Goal: Task Accomplishment & Management: Manage account settings

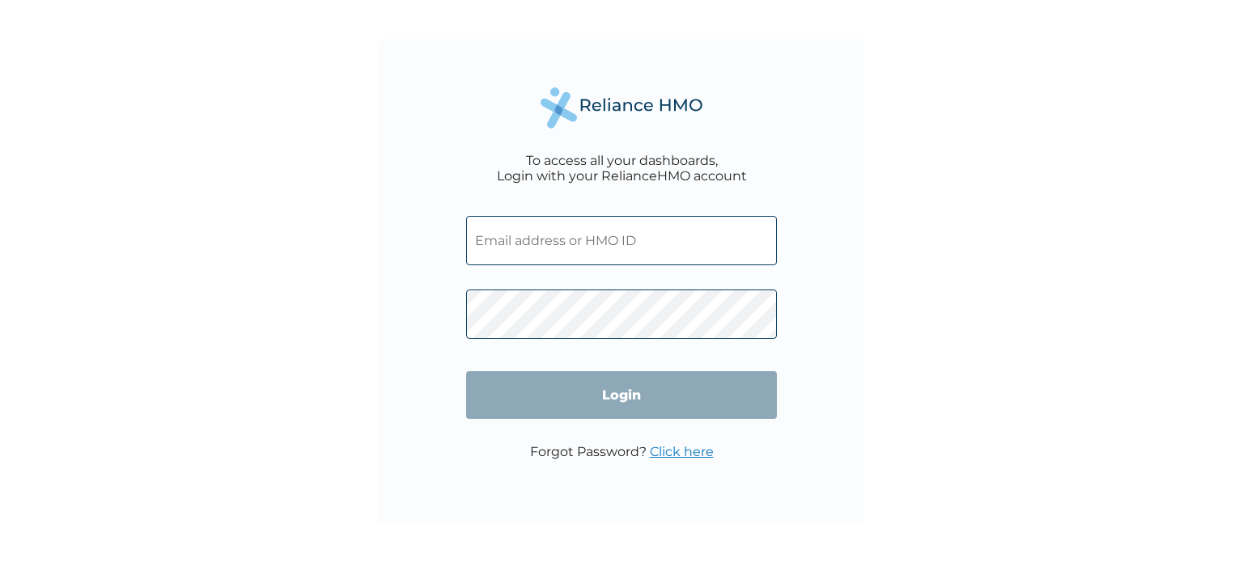
type input "IOB/10040/A"
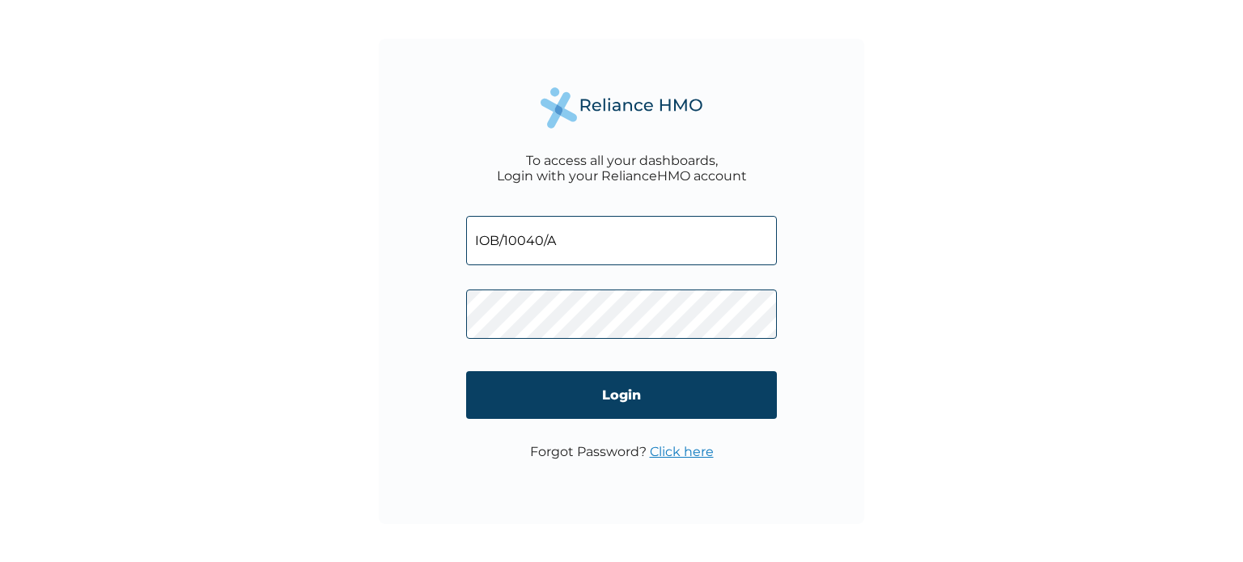
click at [667, 449] on link "Click here" at bounding box center [682, 451] width 64 height 15
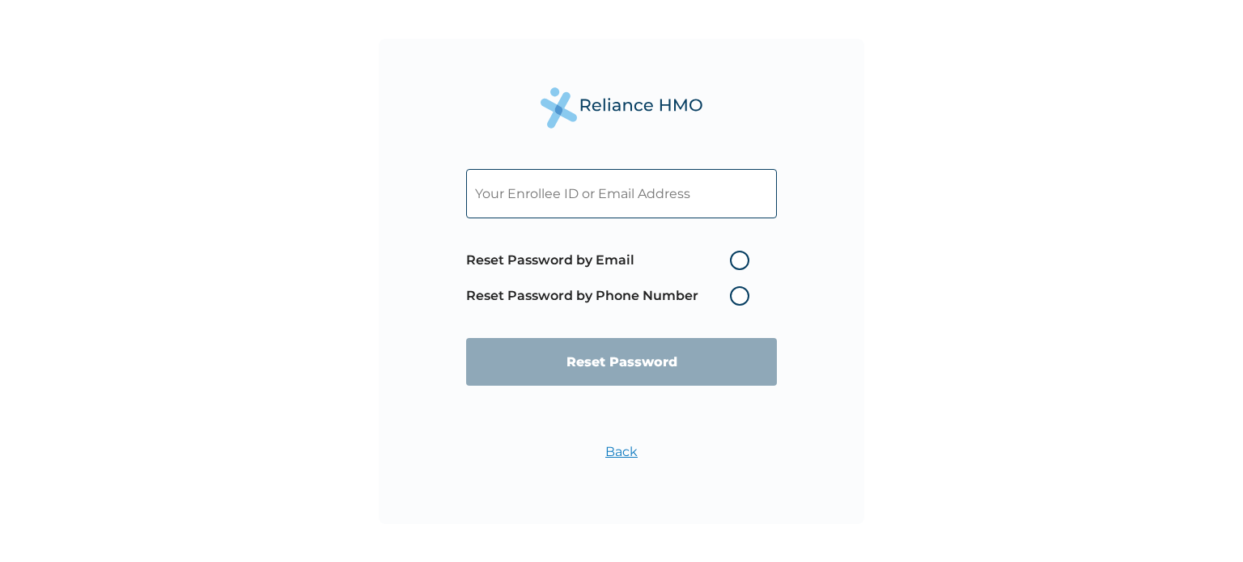
click at [743, 261] on label "Reset Password by Email" at bounding box center [611, 260] width 291 height 19
click at [733, 261] on input "Reset Password by Email" at bounding box center [720, 261] width 26 height 26
radio input "true"
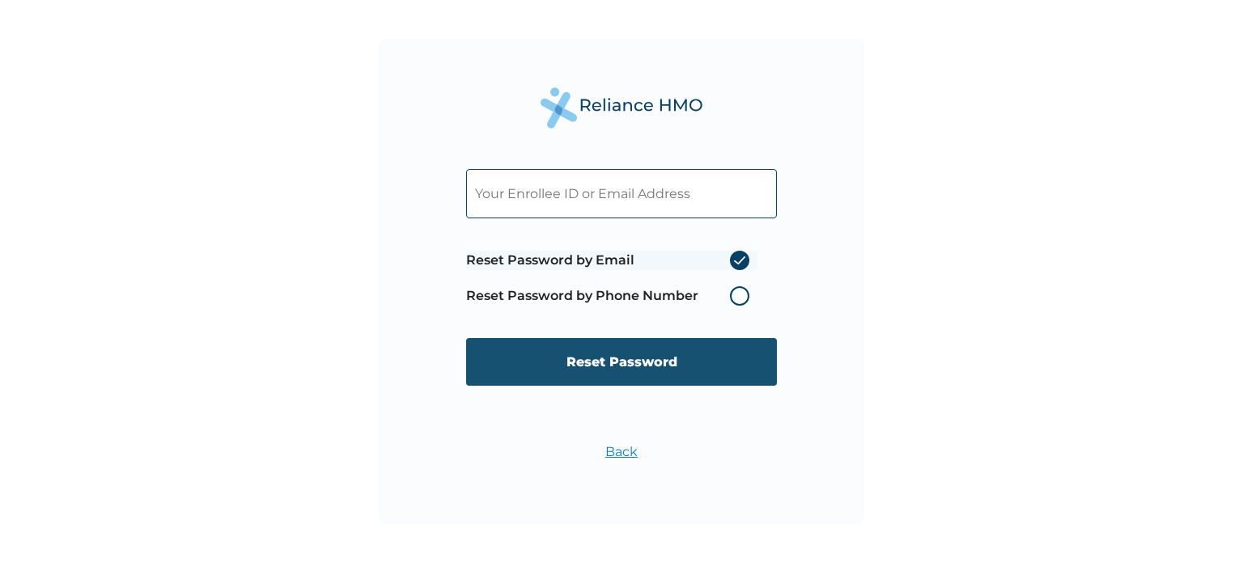
click at [592, 363] on input "Reset Password" at bounding box center [621, 362] width 311 height 48
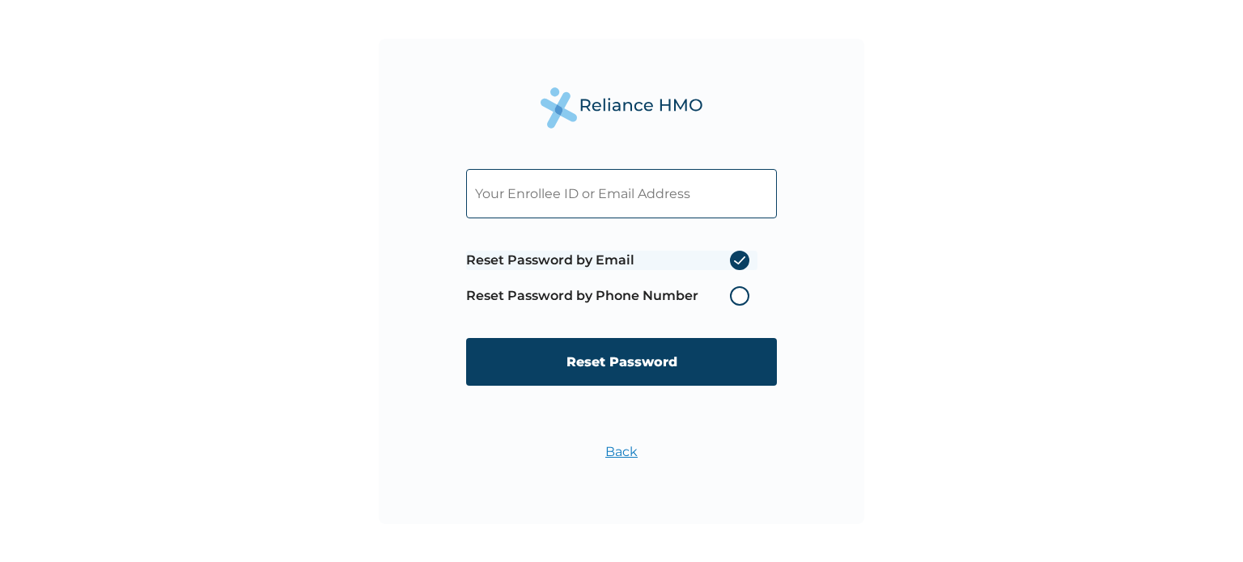
click at [577, 190] on input "text" at bounding box center [621, 193] width 311 height 49
type input "yemisiadeogun@yahoo.com"
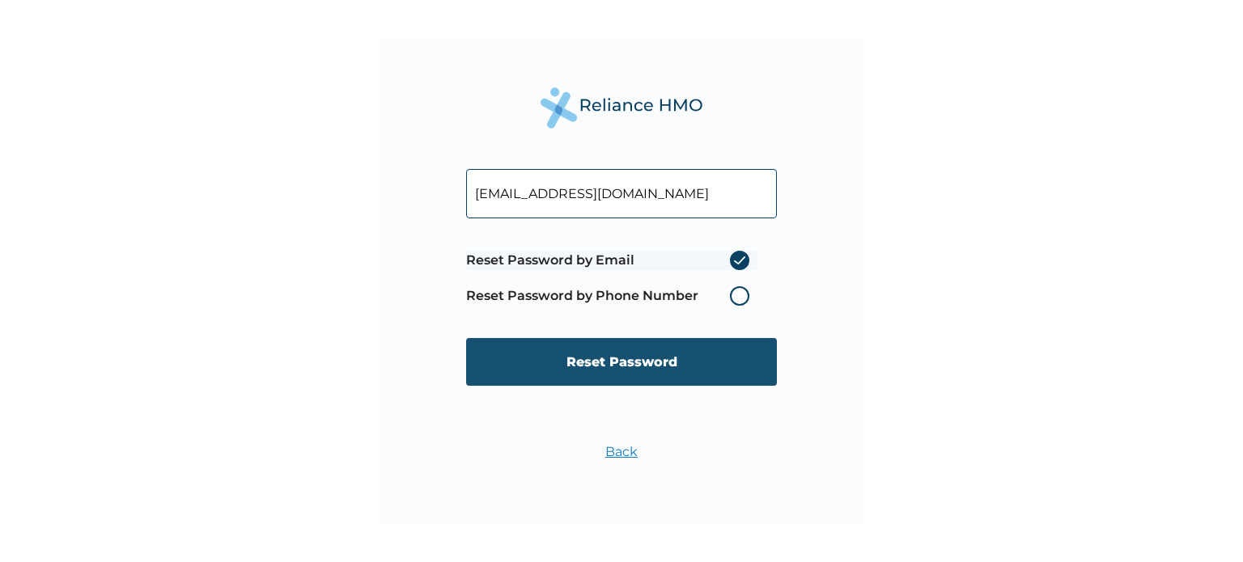
click at [646, 363] on input "Reset Password" at bounding box center [621, 362] width 311 height 48
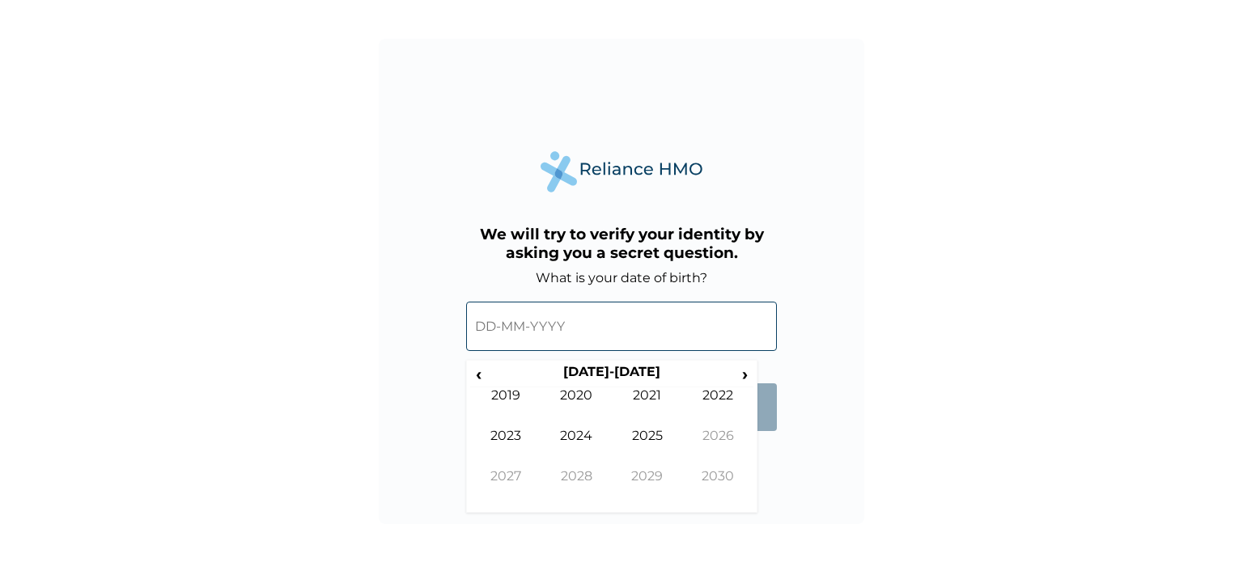
click at [582, 312] on input "text" at bounding box center [621, 326] width 311 height 49
click at [476, 375] on span "‹" at bounding box center [478, 374] width 17 height 20
click at [475, 375] on span "‹" at bounding box center [478, 374] width 17 height 20
click at [474, 376] on span "‹" at bounding box center [478, 374] width 17 height 20
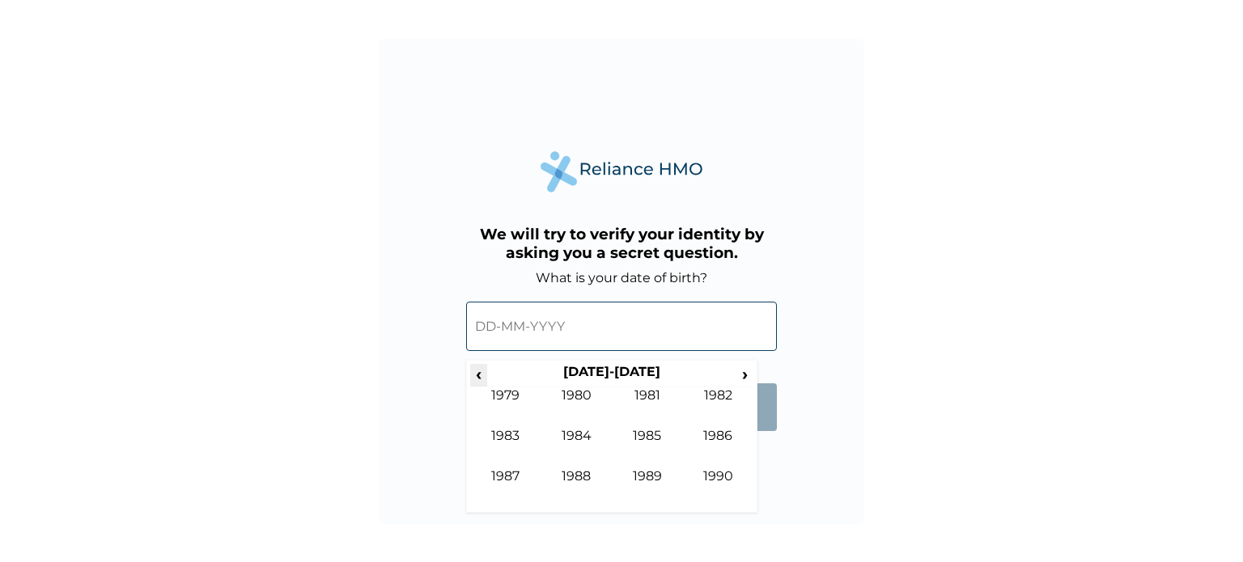
click at [473, 377] on span "‹" at bounding box center [478, 374] width 17 height 20
click at [473, 379] on span "‹" at bounding box center [478, 374] width 17 height 20
click at [472, 379] on span "‹" at bounding box center [478, 374] width 17 height 20
click at [472, 378] on span "‹" at bounding box center [478, 374] width 17 height 20
click at [749, 373] on span "›" at bounding box center [745, 374] width 18 height 20
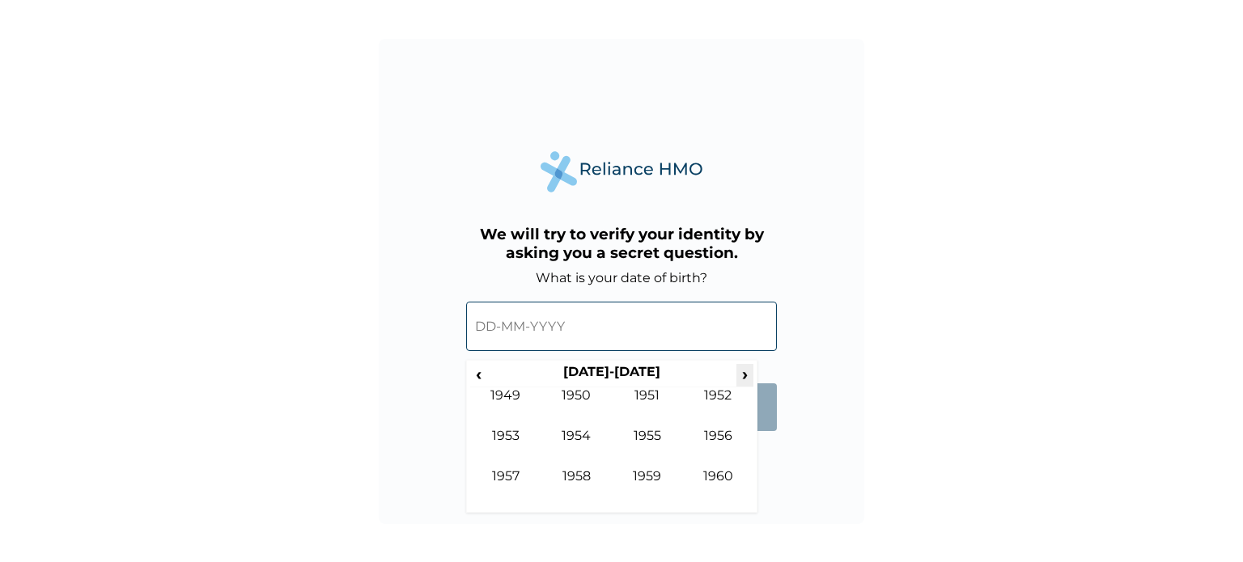
click at [749, 373] on span "›" at bounding box center [745, 374] width 18 height 20
click at [577, 440] on td "1964" at bounding box center [576, 448] width 71 height 40
click at [583, 397] on td "Feb" at bounding box center [576, 408] width 71 height 40
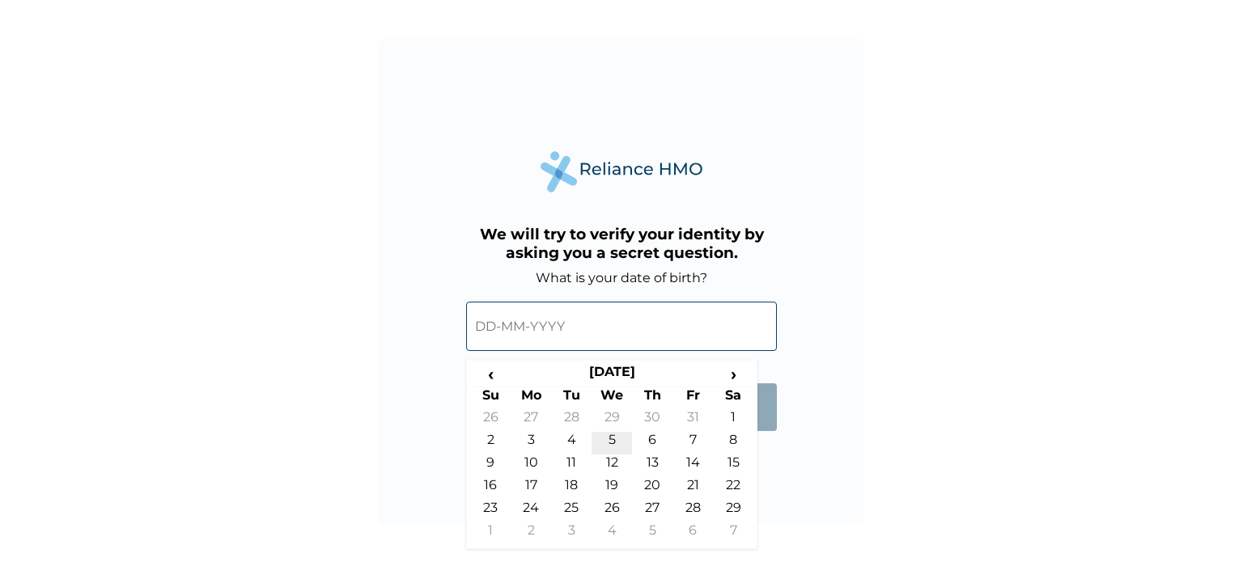
click at [611, 441] on td "5" at bounding box center [612, 443] width 40 height 23
type input "[DATE]"
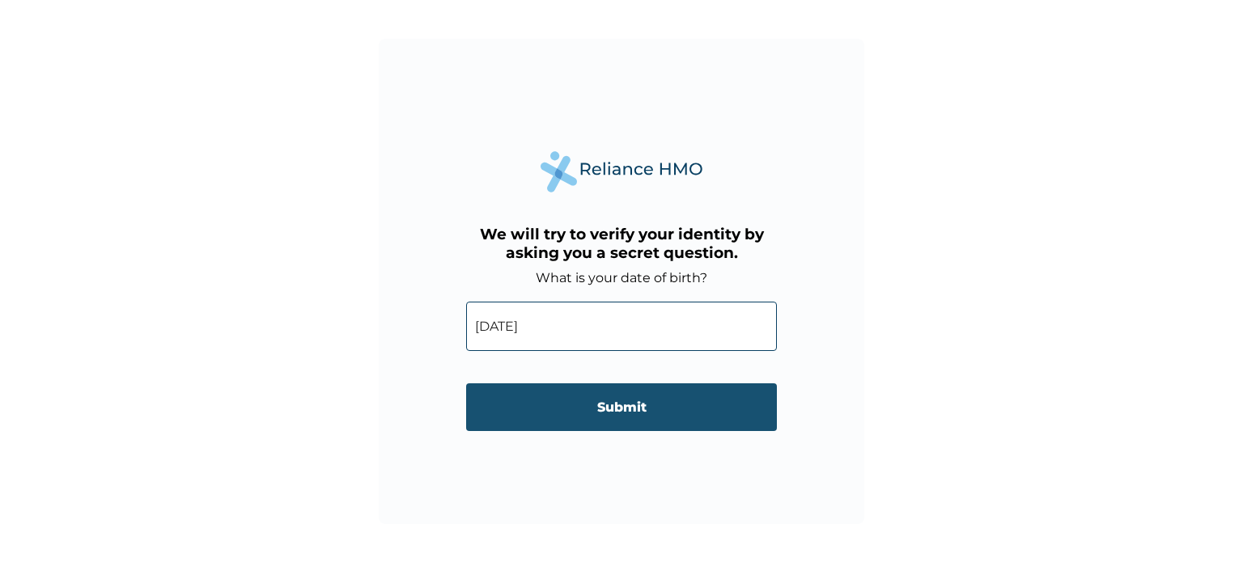
click at [619, 406] on input "Submit" at bounding box center [621, 408] width 311 height 48
